Goal: Task Accomplishment & Management: Manage account settings

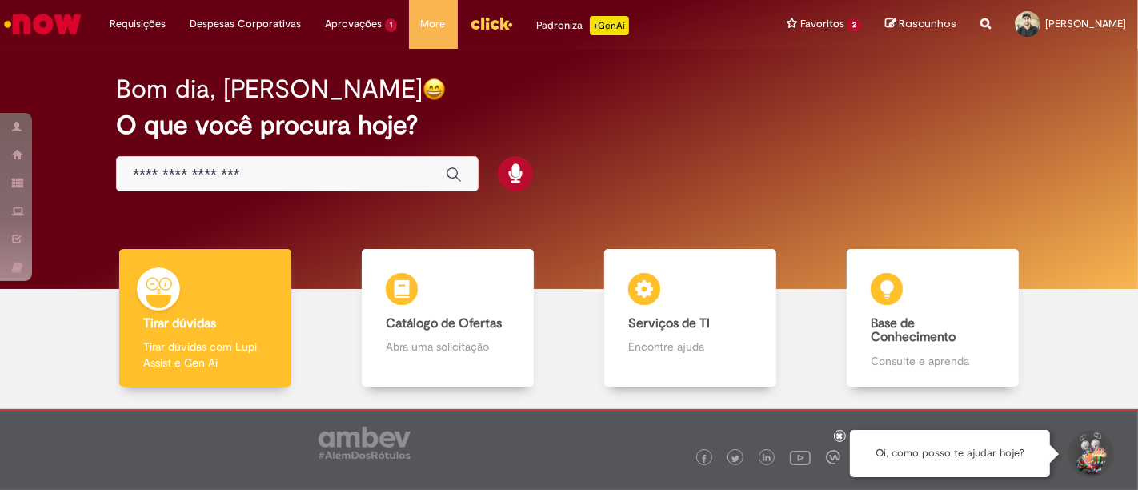
click at [33, 14] on img "Ir para a Homepage" at bounding box center [43, 24] width 82 height 32
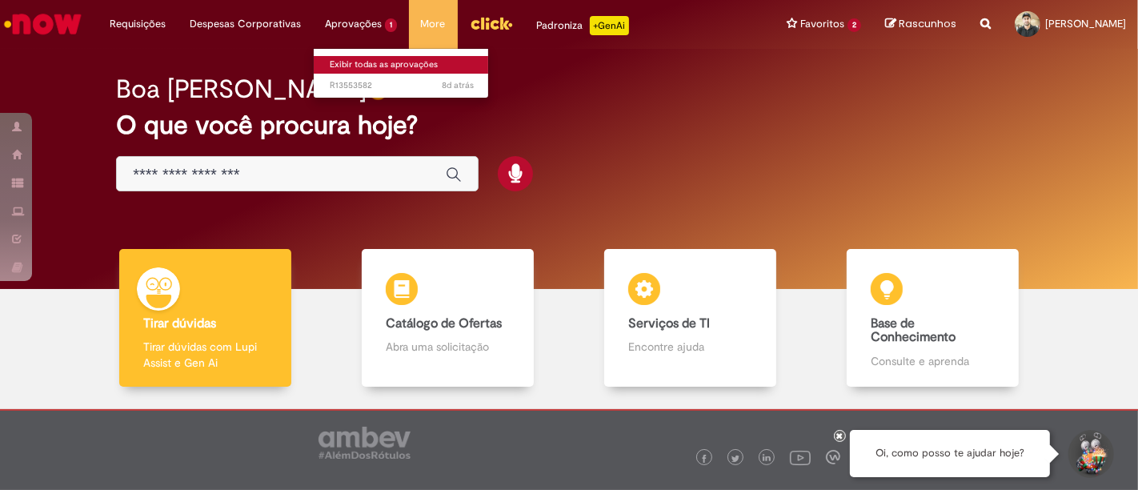
click at [350, 57] on link "Exibir todas as aprovações" at bounding box center [402, 65] width 176 height 18
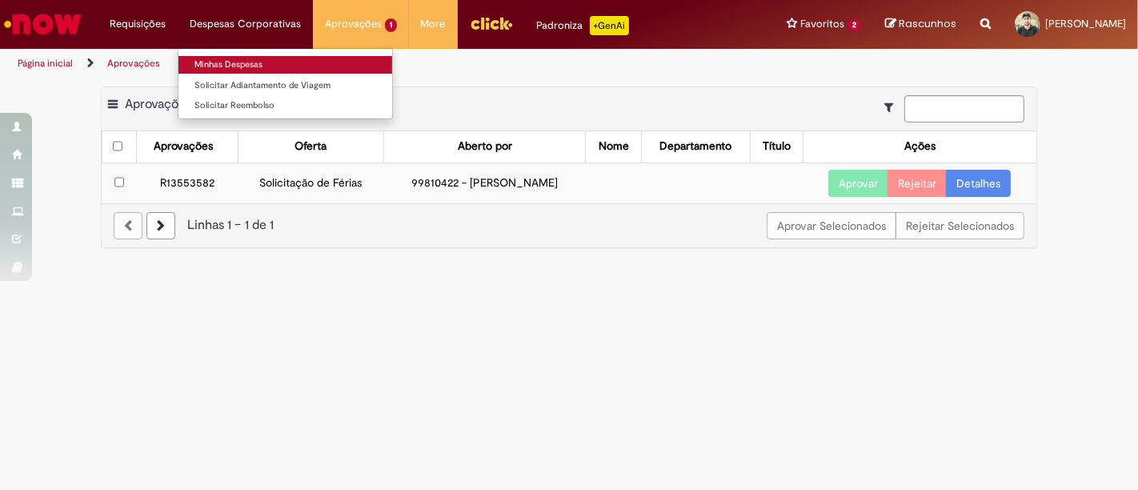
click at [236, 61] on link "Minhas Despesas" at bounding box center [285, 65] width 214 height 18
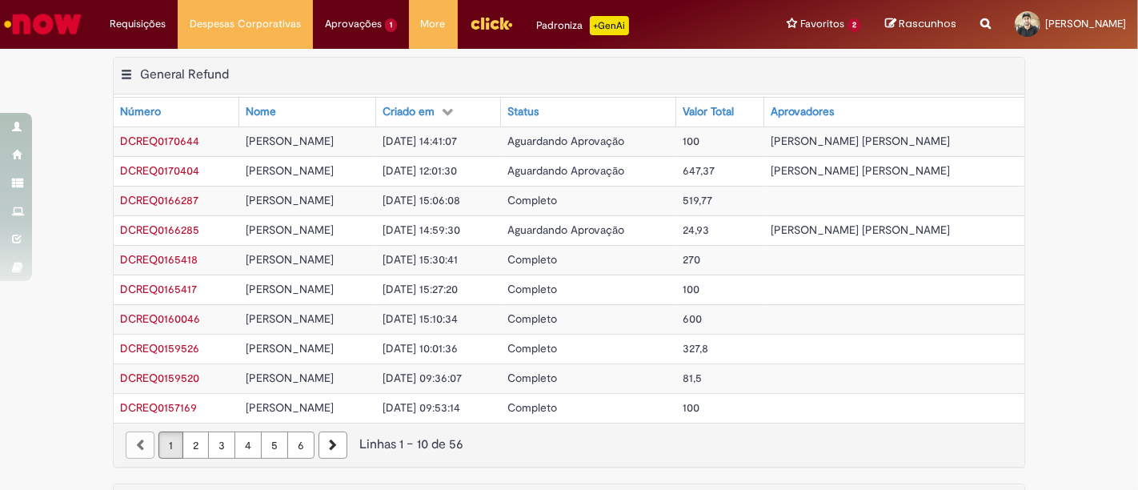
click at [43, 26] on img "Ir para a Homepage" at bounding box center [43, 24] width 82 height 32
